Goal: Task Accomplishment & Management: Manage account settings

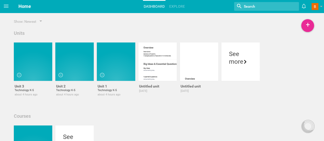
click at [19, 6] on span "Home" at bounding box center [24, 6] width 13 height 5
click at [173, 5] on link "Explore" at bounding box center [177, 6] width 17 height 11
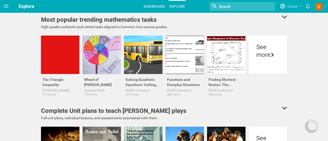
click at [162, 5] on link "Dashboard" at bounding box center [154, 6] width 23 height 11
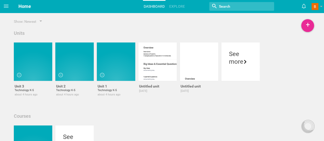
click at [160, 6] on link "Dashboard" at bounding box center [154, 6] width 23 height 11
click at [314, 5] on span at bounding box center [315, 6] width 7 height 7
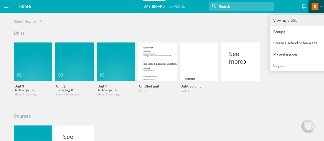
click at [297, 22] on link "View my profile" at bounding box center [299, 20] width 58 height 11
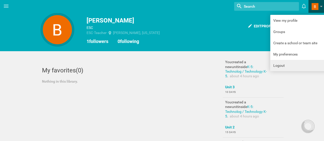
click at [288, 66] on link "Logout" at bounding box center [299, 65] width 58 height 11
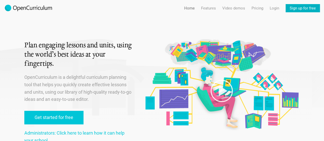
click at [310, 9] on link "Sign up for free" at bounding box center [303, 8] width 34 height 8
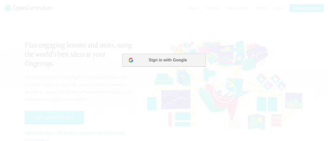
click at [172, 63] on button "Sign in with Google" at bounding box center [163, 60] width 83 height 13
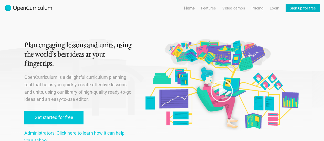
click at [296, 8] on link "Sign up for free" at bounding box center [303, 8] width 34 height 8
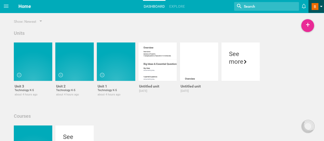
click at [313, 4] on span at bounding box center [315, 6] width 7 height 7
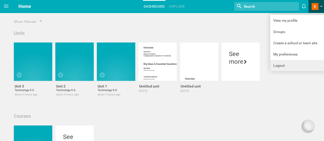
click at [285, 65] on link "Logout" at bounding box center [299, 65] width 58 height 11
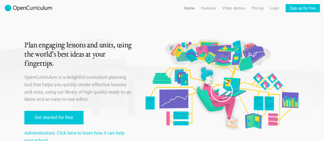
click at [305, 35] on div "Plan engaging lessons and units, using the world’s best ideas at your fingertip…" at bounding box center [162, 80] width 324 height 160
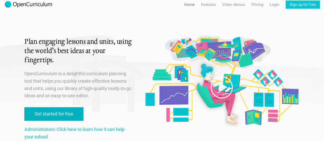
scroll to position [26, 0]
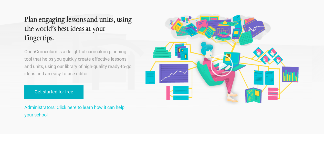
click at [61, 93] on link "Get started for free" at bounding box center [53, 92] width 59 height 14
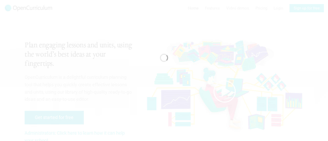
scroll to position [0, 0]
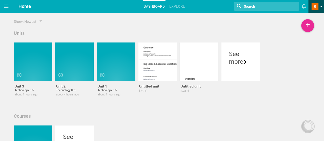
click at [318, 5] on span at bounding box center [315, 6] width 7 height 7
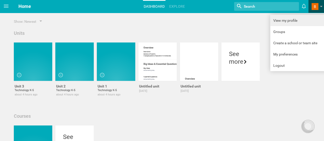
click at [297, 22] on link "View my profile" at bounding box center [299, 20] width 58 height 11
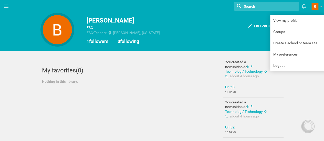
click at [154, 53] on div "Maya Chat Activities and strategies How to... undefined" at bounding box center [162, 72] width 324 height 42
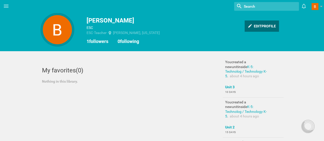
click at [260, 24] on div "Edit profile" at bounding box center [262, 25] width 34 height 11
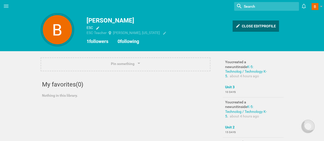
click at [256, 26] on div "Close edit profile" at bounding box center [256, 25] width 46 height 11
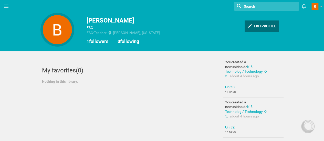
click at [259, 25] on div "Edit profile" at bounding box center [262, 25] width 34 height 11
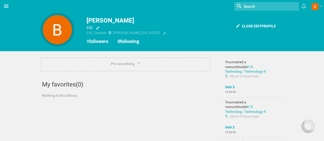
click at [7, 4] on icon at bounding box center [6, 6] width 6 height 6
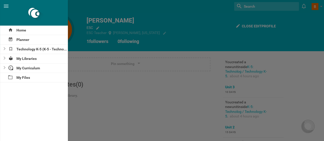
click at [159, 86] on div at bounding box center [162, 70] width 324 height 141
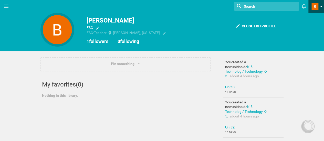
click at [316, 5] on span at bounding box center [315, 6] width 7 height 7
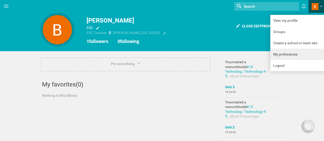
click at [299, 54] on link "My preferences" at bounding box center [299, 54] width 58 height 11
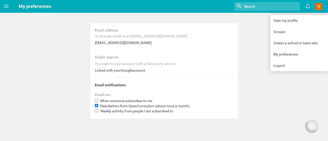
click at [127, 42] on div "bethanyglasser@gmail.com" at bounding box center [164, 42] width 138 height 5
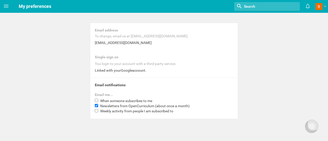
click at [127, 42] on div "bethanyglasser@gmail.com" at bounding box center [164, 42] width 138 height 5
click at [128, 42] on div "bethanyglasser@gmail.com" at bounding box center [164, 42] width 138 height 5
click at [146, 65] on div "You login to your account with a third-party service." at bounding box center [164, 63] width 138 height 5
click at [146, 69] on div "Linked with your Google account." at bounding box center [164, 70] width 138 height 5
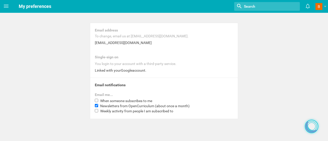
click at [313, 127] on div at bounding box center [311, 126] width 8 height 8
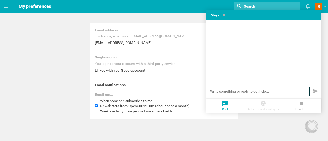
click at [250, 90] on input "text" at bounding box center [259, 91] width 102 height 9
type input "I need help changing my email to my work email to link to an account my admin s…"
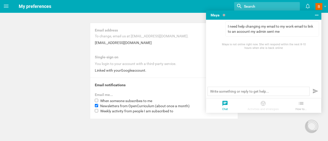
click at [279, 128] on div "Home Planner Technology K-5 (K-5 - Technolog) My Libraries My Curriculum My Fil…" at bounding box center [164, 70] width 328 height 141
click at [316, 16] on icon at bounding box center [317, 15] width 6 height 6
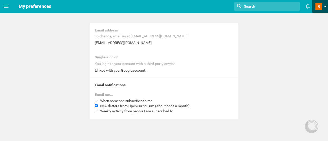
click at [317, 6] on span at bounding box center [318, 6] width 7 height 7
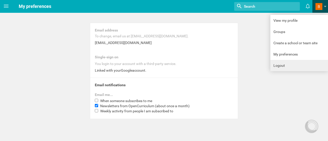
click at [279, 66] on link "Logout" at bounding box center [299, 65] width 58 height 11
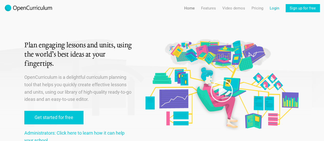
click at [273, 5] on link "Login" at bounding box center [274, 8] width 9 height 8
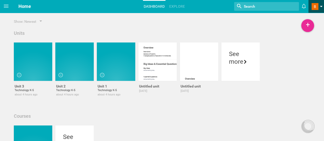
click at [312, 8] on span at bounding box center [315, 6] width 7 height 7
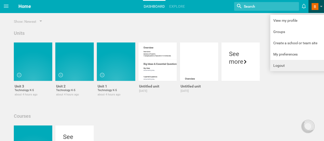
click at [286, 66] on link "Logout" at bounding box center [299, 65] width 58 height 11
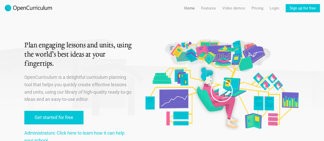
click at [283, 26] on div at bounding box center [222, 66] width 156 height 132
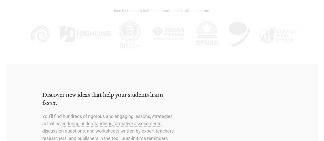
scroll to position [102, 0]
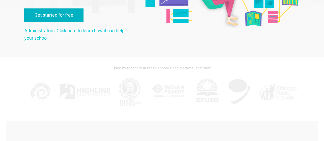
click at [73, 20] on link "Get started for free" at bounding box center [53, 15] width 59 height 14
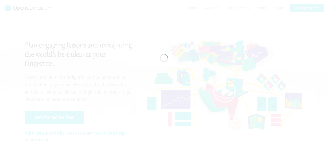
scroll to position [0, 0]
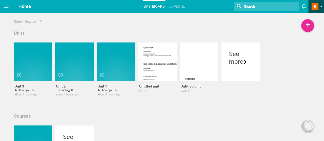
click at [321, 6] on span at bounding box center [321, 8] width 3 height 4
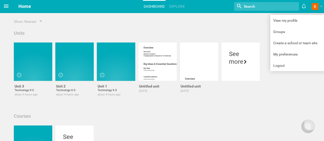
drag, startPoint x: 4, startPoint y: 2, endPoint x: 4, endPoint y: 5, distance: 2.9
click at [4, 3] on span at bounding box center [6, 6] width 12 height 12
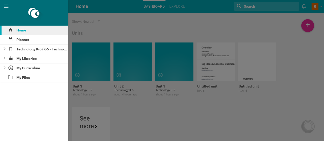
click at [17, 29] on div "Home" at bounding box center [34, 30] width 68 height 9
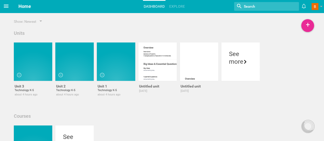
click at [9, 3] on icon at bounding box center [6, 6] width 6 height 6
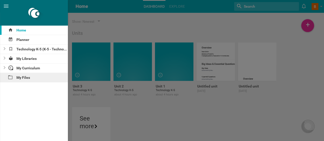
click at [20, 79] on div "My Files" at bounding box center [34, 77] width 68 height 9
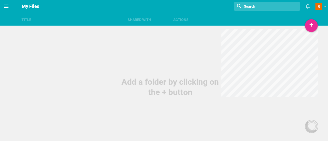
click at [7, 5] on icon at bounding box center [6, 6] width 5 height 3
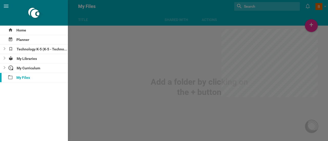
click at [321, 18] on div at bounding box center [164, 70] width 328 height 141
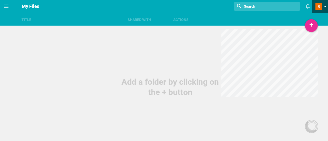
click at [320, 8] on span at bounding box center [318, 6] width 7 height 7
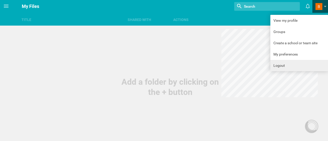
click at [290, 61] on link "Logout" at bounding box center [299, 65] width 58 height 11
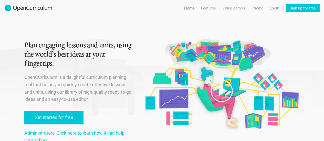
click at [224, 21] on div at bounding box center [222, 66] width 156 height 132
click at [194, 7] on link "Home" at bounding box center [189, 8] width 11 height 8
click at [210, 7] on link "Features" at bounding box center [208, 8] width 15 height 8
click at [205, 18] on link "Features For teachers" at bounding box center [208, 18] width 39 height 9
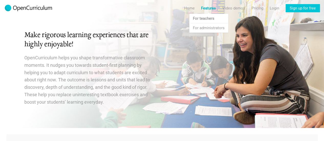
click at [208, 9] on link "Features" at bounding box center [208, 8] width 15 height 8
click at [207, 19] on link "Features For teachers" at bounding box center [208, 18] width 39 height 9
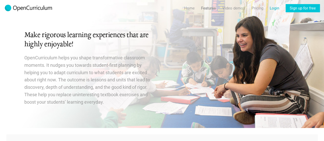
click at [277, 9] on link "Login" at bounding box center [274, 8] width 9 height 8
